Goal: Task Accomplishment & Management: Complete application form

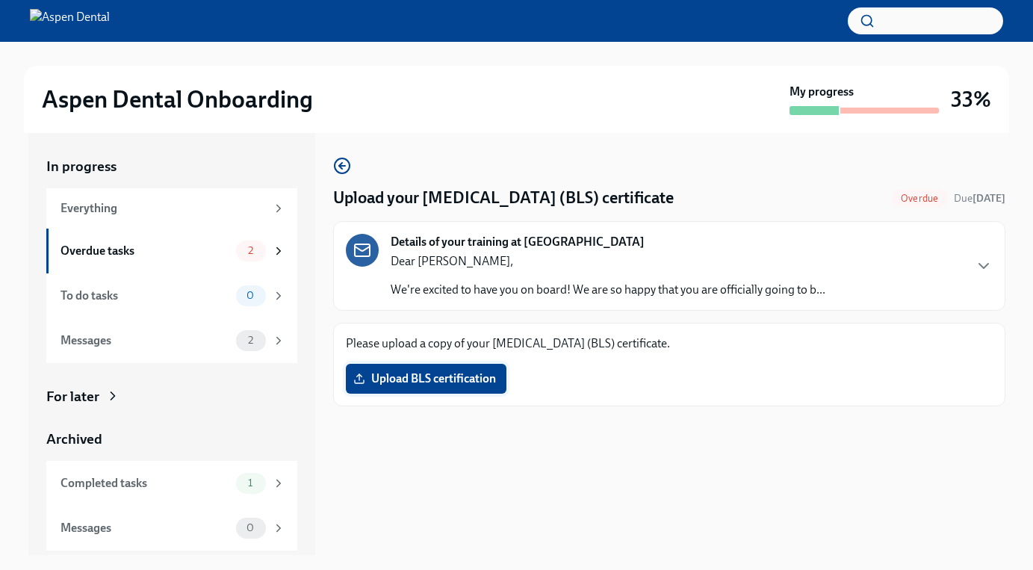
click at [478, 379] on span "Upload BLS certification" at bounding box center [426, 378] width 140 height 15
click at [0, 0] on input "Upload BLS certification" at bounding box center [0, 0] width 0 height 0
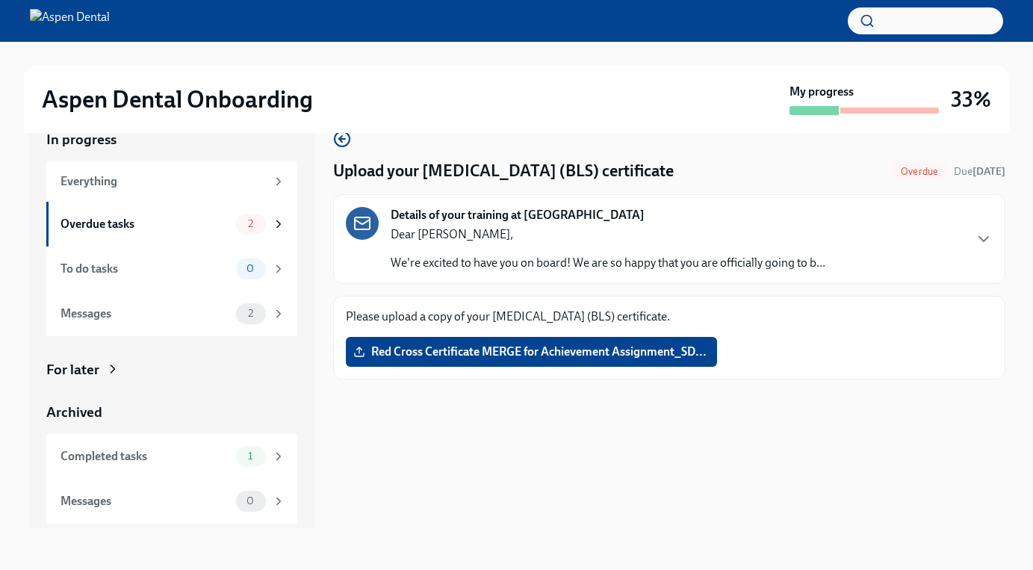
scroll to position [27, 0]
click at [491, 349] on span "Red Cross Certificate MERGE for Achievement Assignment_SD..." at bounding box center [531, 351] width 350 height 15
click at [0, 0] on input "Red Cross Certificate MERGE for Achievement Assignment_SD..." at bounding box center [0, 0] width 0 height 0
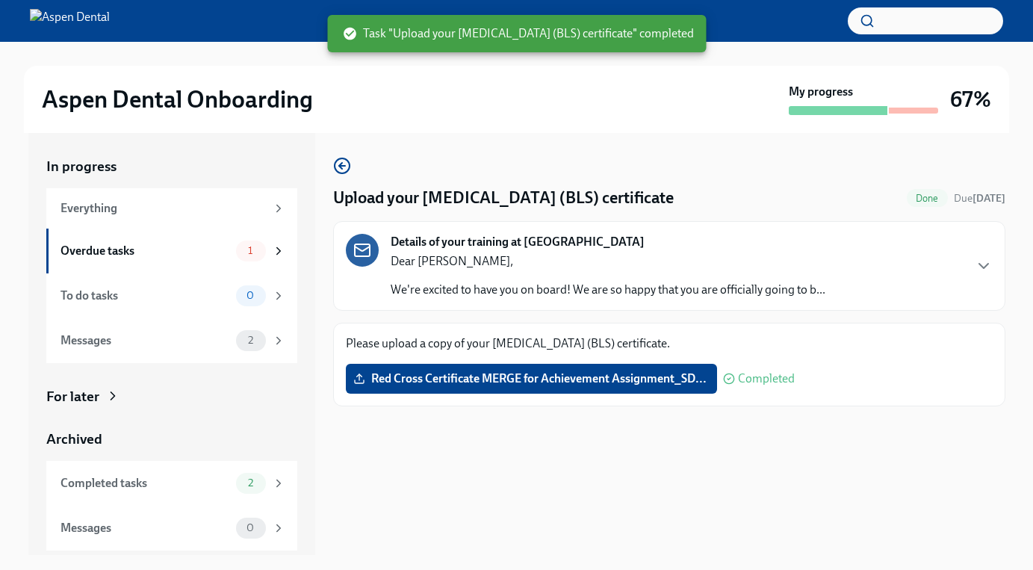
scroll to position [0, 0]
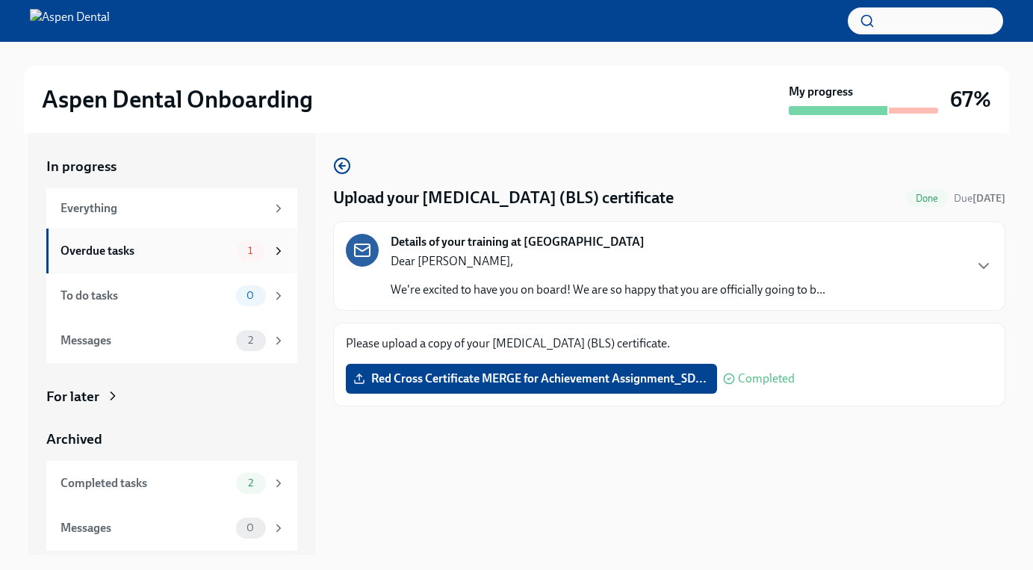
click at [163, 253] on div "Overdue tasks" at bounding box center [144, 251] width 169 height 16
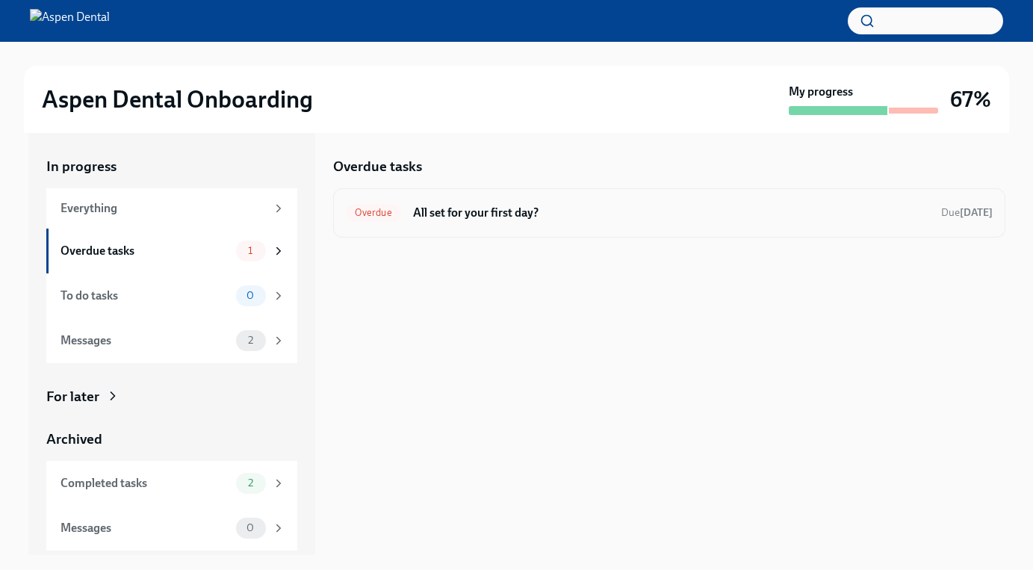
click at [473, 224] on div "Overdue All set for your first day? Due [DATE]" at bounding box center [669, 212] width 672 height 49
click at [419, 210] on h6 "All set for your first day?" at bounding box center [671, 213] width 516 height 16
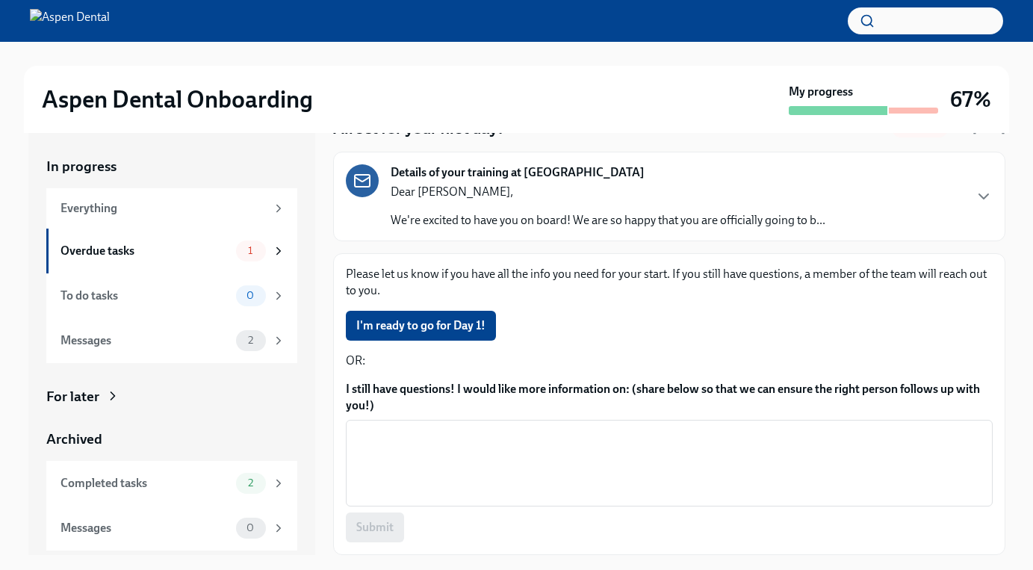
scroll to position [69, 0]
click at [447, 328] on span "I'm ready to go for Day 1!" at bounding box center [420, 325] width 129 height 15
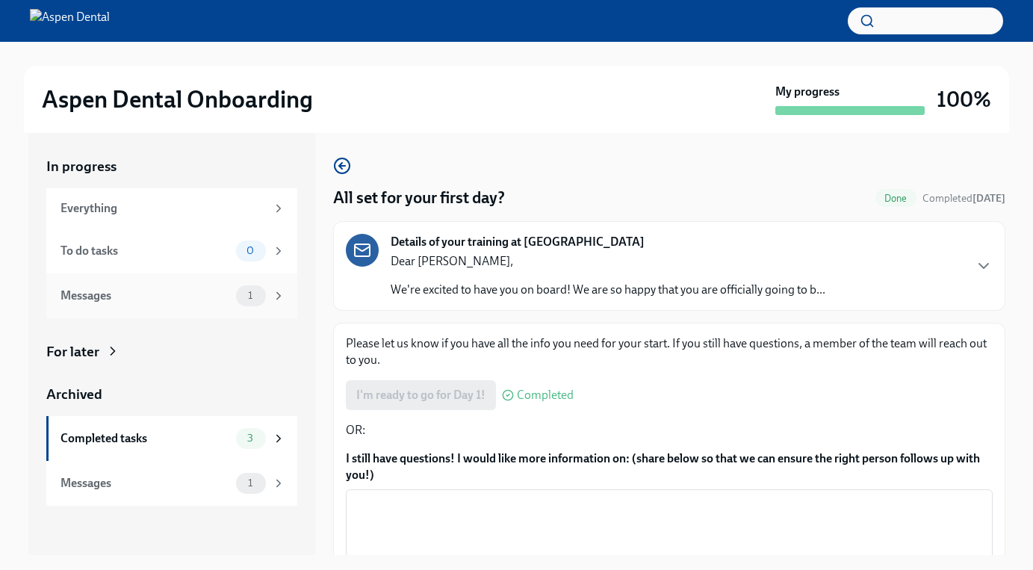
click at [227, 296] on div "Messages" at bounding box center [144, 295] width 169 height 16
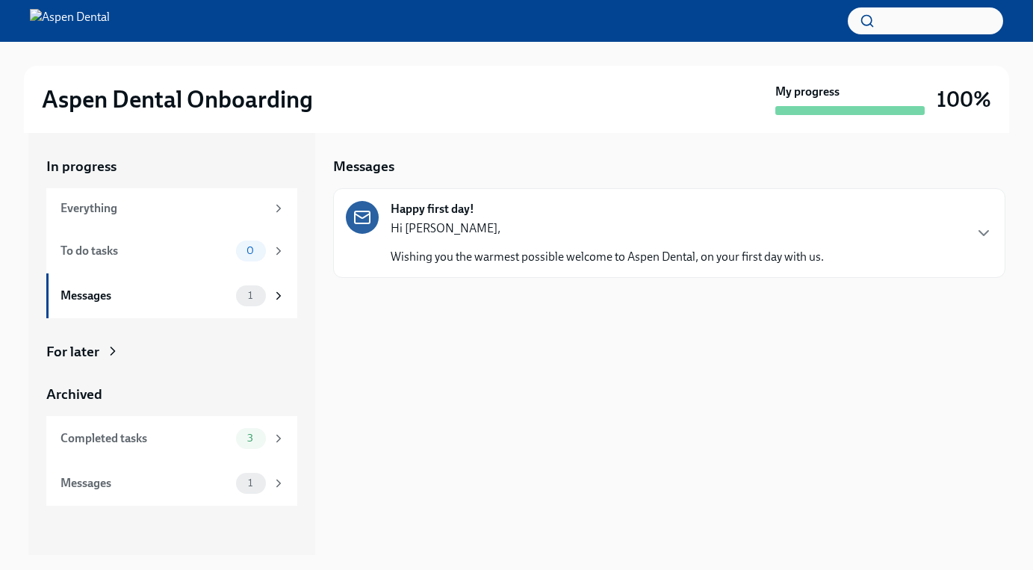
click at [441, 252] on p "Wishing you the warmest possible welcome to Aspen Dental, on your first day wit…" at bounding box center [607, 257] width 433 height 16
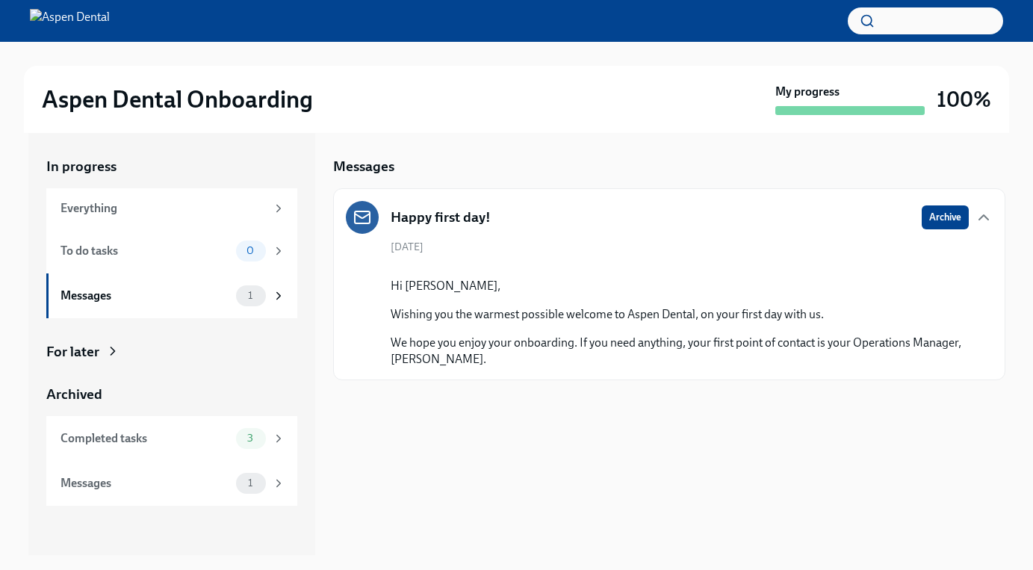
scroll to position [139, 0]
click at [97, 351] on div "For later" at bounding box center [72, 351] width 53 height 19
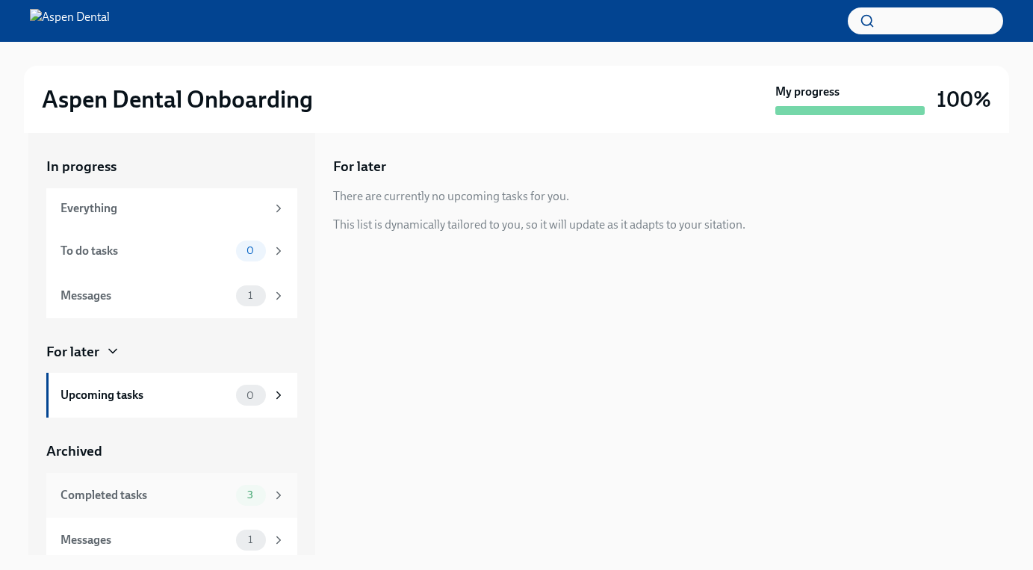
click at [106, 497] on div "Completed tasks" at bounding box center [144, 495] width 169 height 16
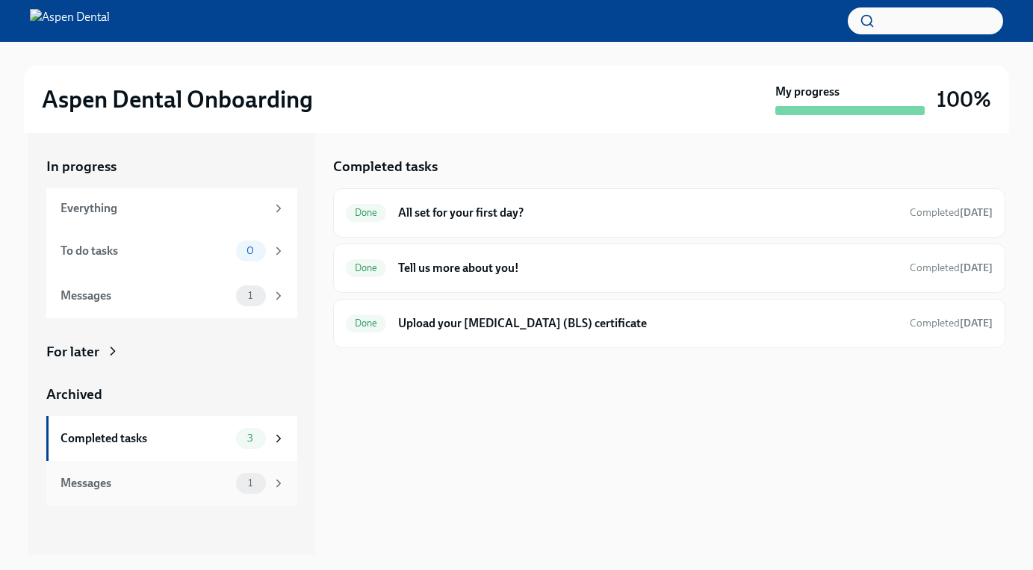
click at [136, 479] on div "Messages" at bounding box center [144, 483] width 169 height 16
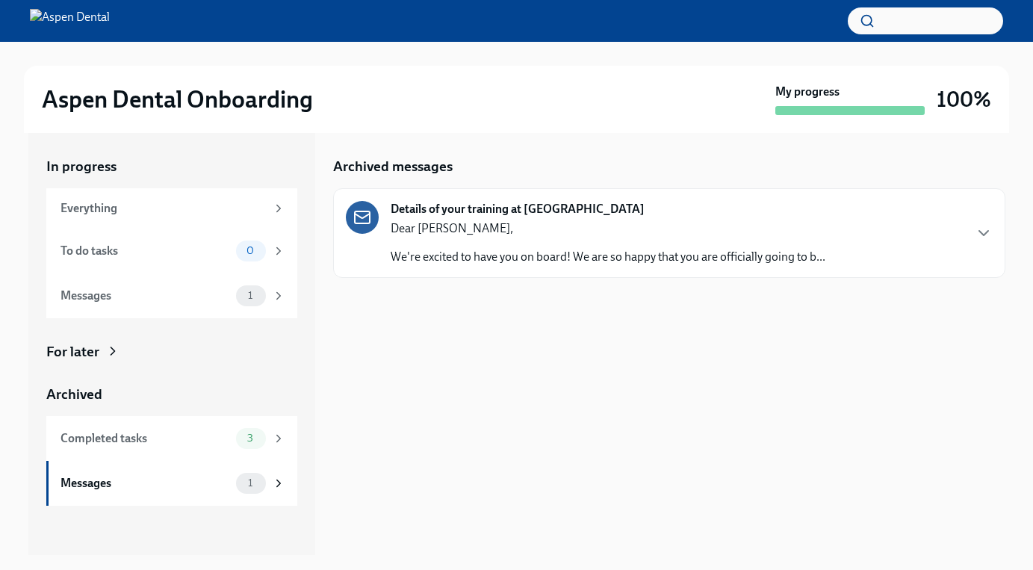
click at [460, 242] on div "Dear [PERSON_NAME], We're excited to have you on board! We are so happy that yo…" at bounding box center [608, 242] width 435 height 45
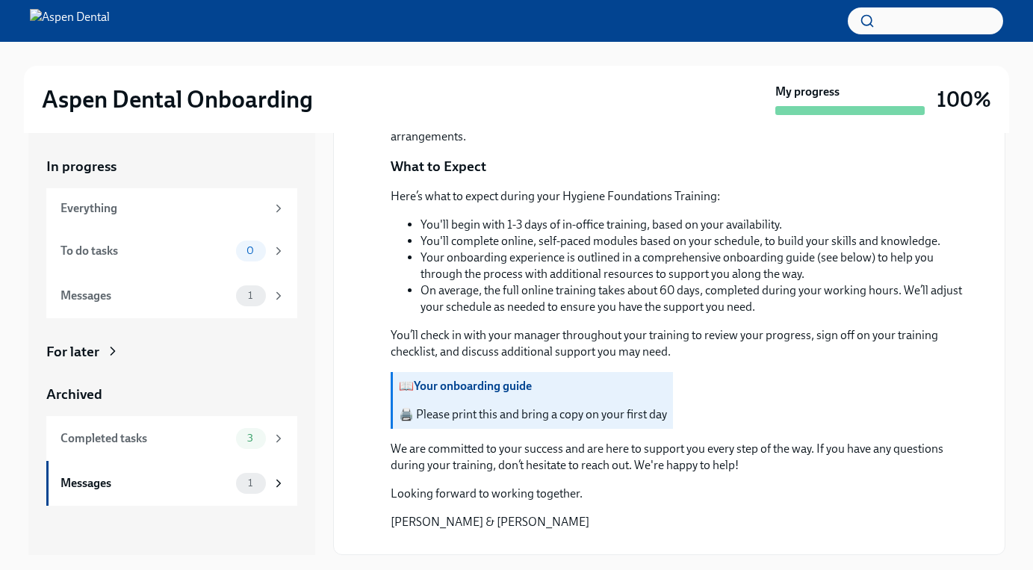
scroll to position [1175, 0]
